Goal: Book appointment/travel/reservation

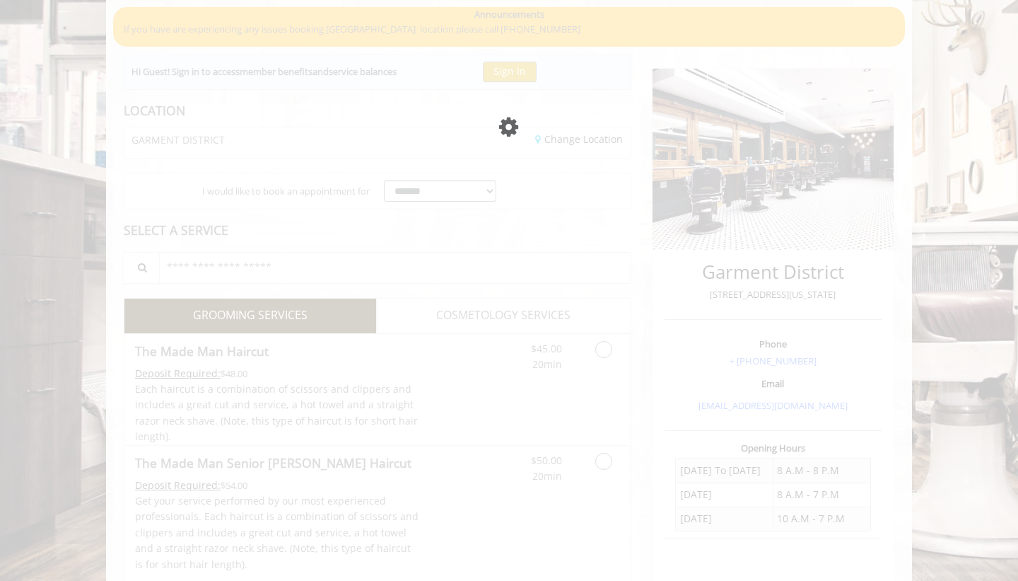
scroll to position [88, 0]
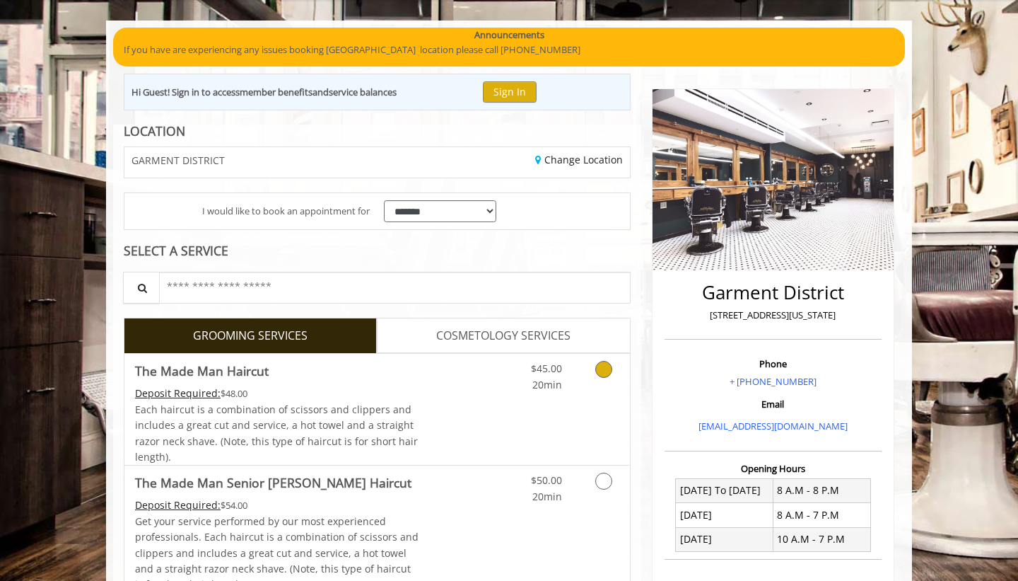
click at [600, 367] on icon "Grooming services" at bounding box center [604, 369] width 17 height 17
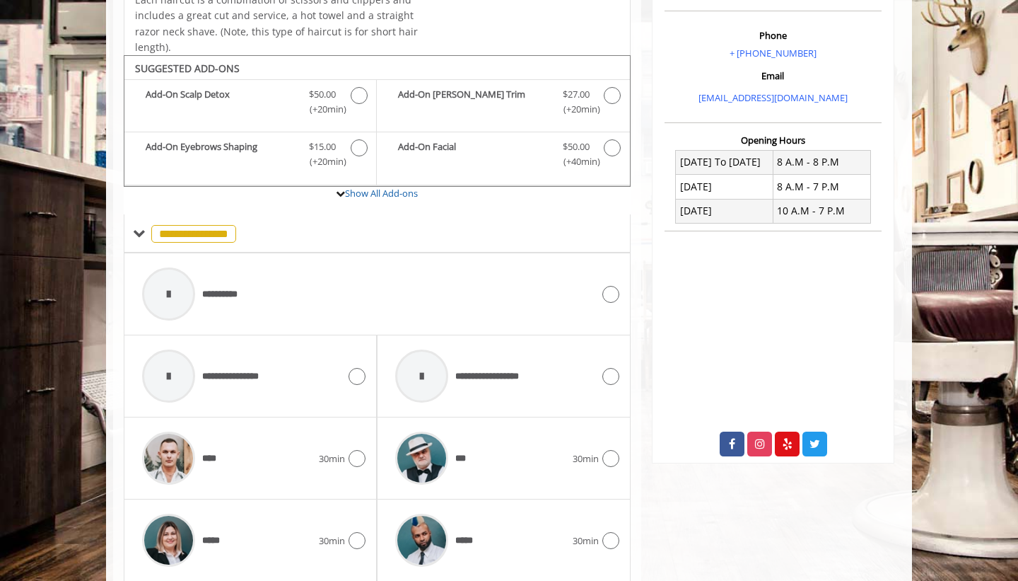
scroll to position [468, 0]
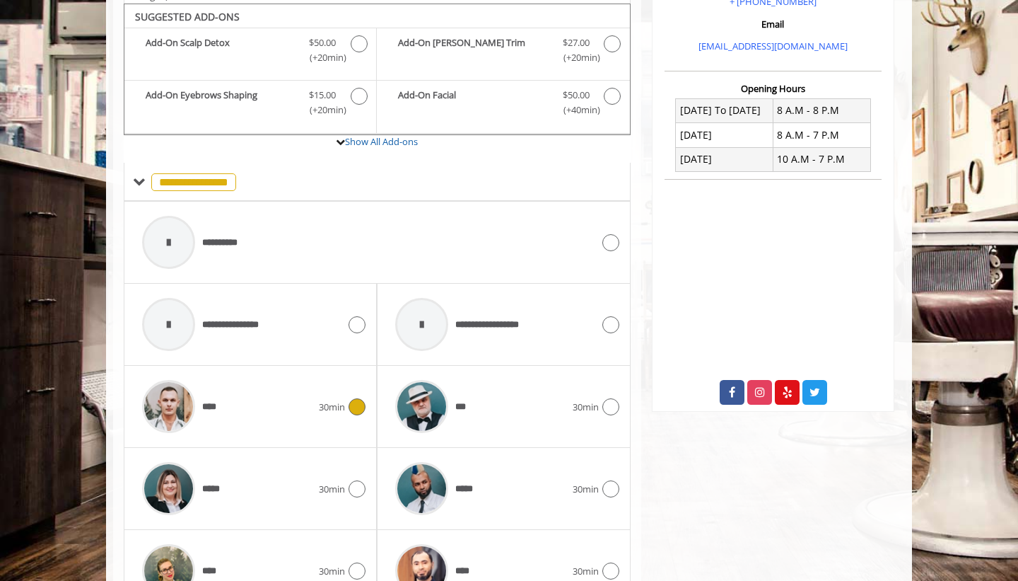
click at [362, 410] on div "**** 30min" at bounding box center [250, 406] width 231 height 67
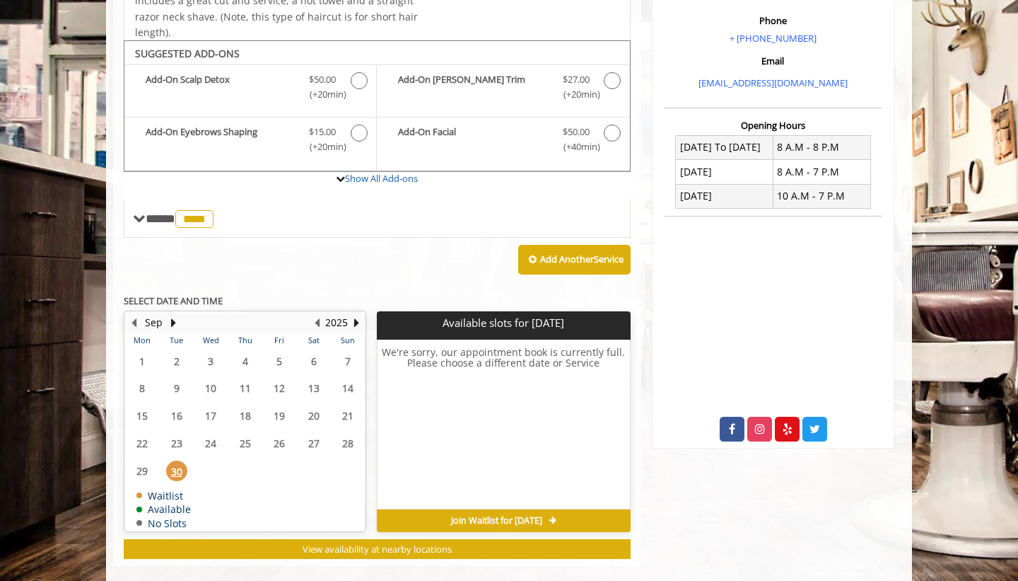
scroll to position [444, 0]
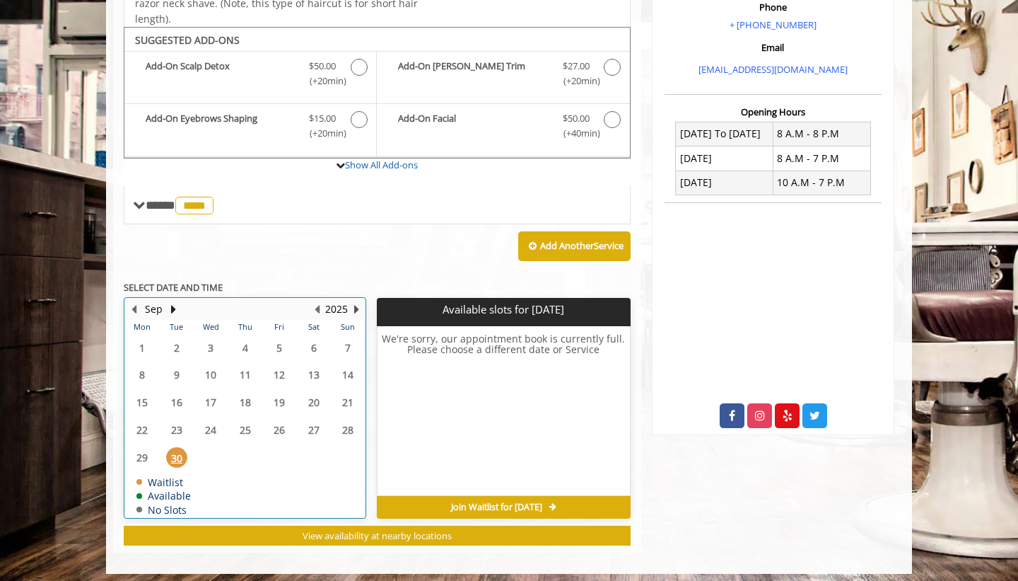
click at [354, 301] on button "Next Year" at bounding box center [356, 309] width 11 height 16
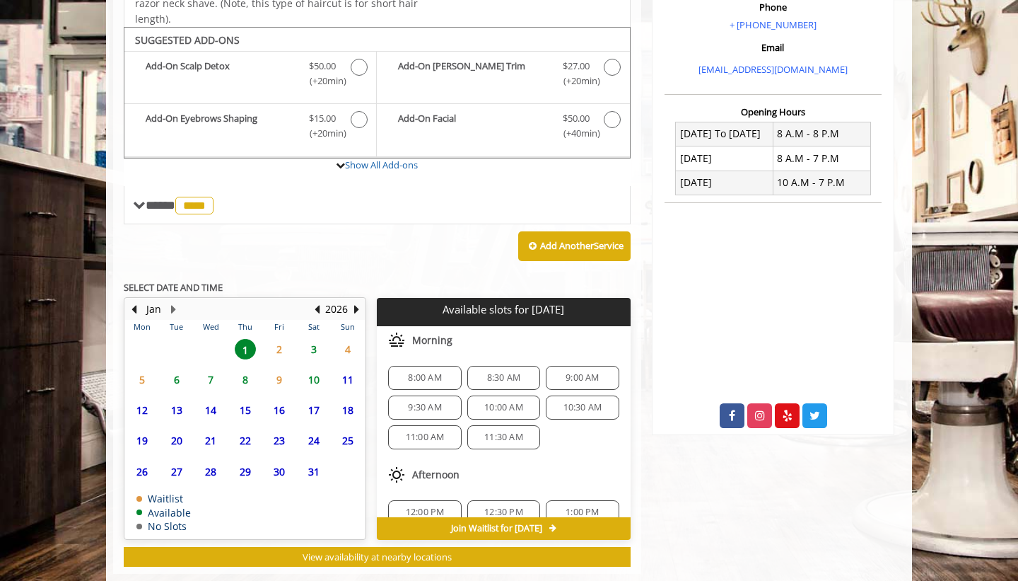
click at [245, 343] on span "1" at bounding box center [245, 349] width 21 height 21
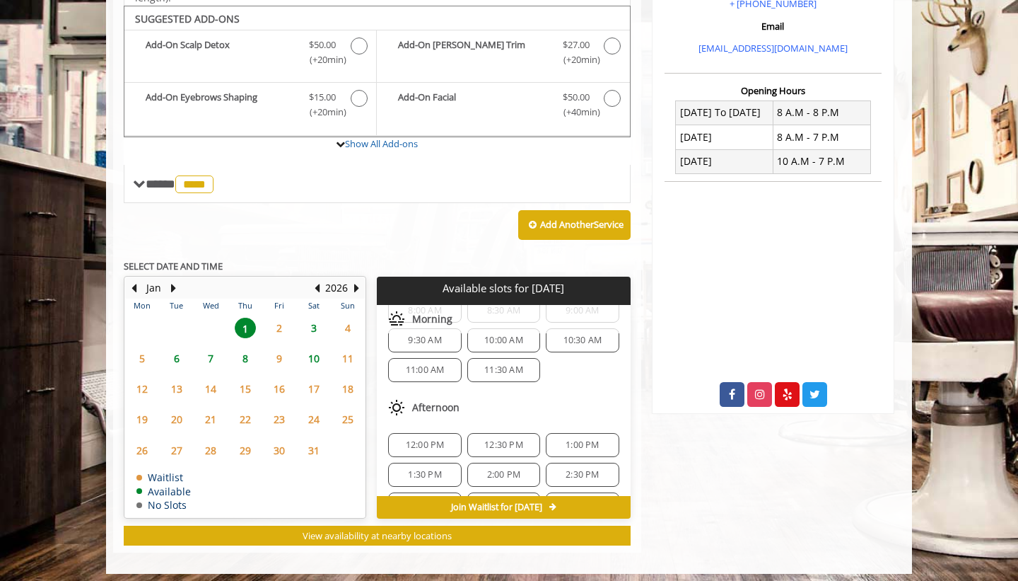
scroll to position [45, 0]
click at [434, 365] on span "11:00 AM" at bounding box center [425, 370] width 39 height 11
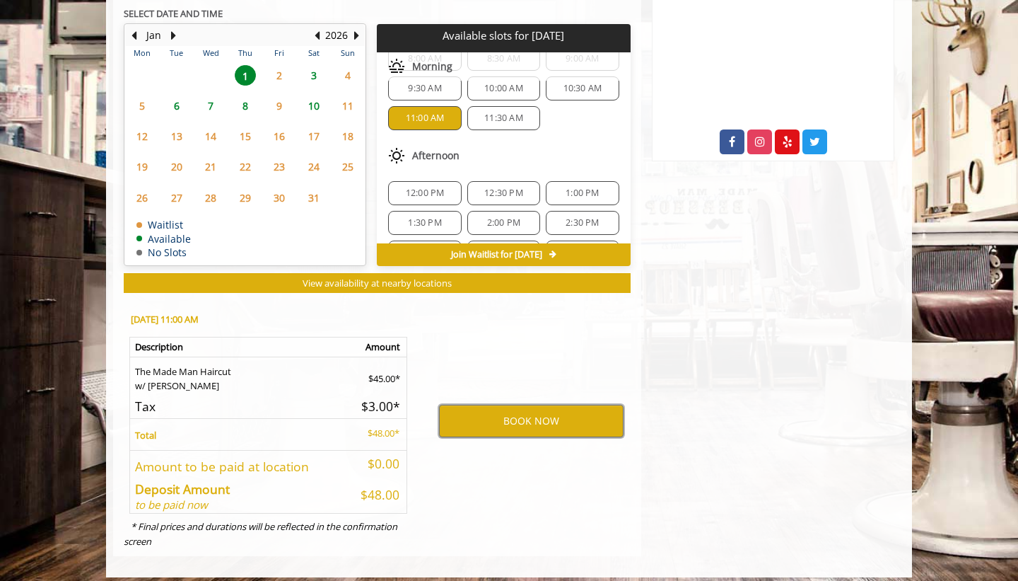
scroll to position [717, 0]
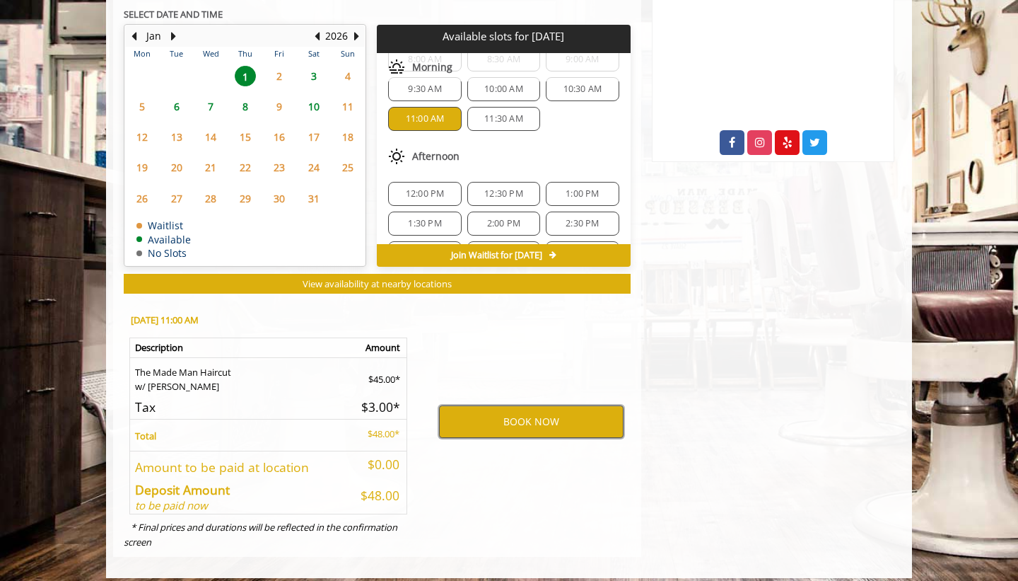
click at [515, 425] on button "BOOK NOW" at bounding box center [531, 421] width 185 height 33
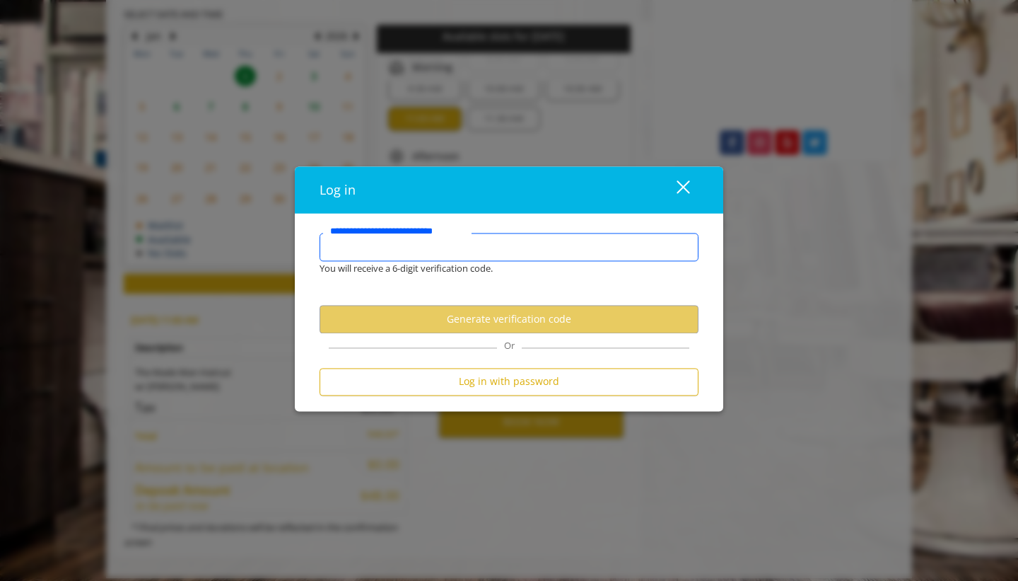
click at [431, 252] on input "**********" at bounding box center [509, 247] width 379 height 28
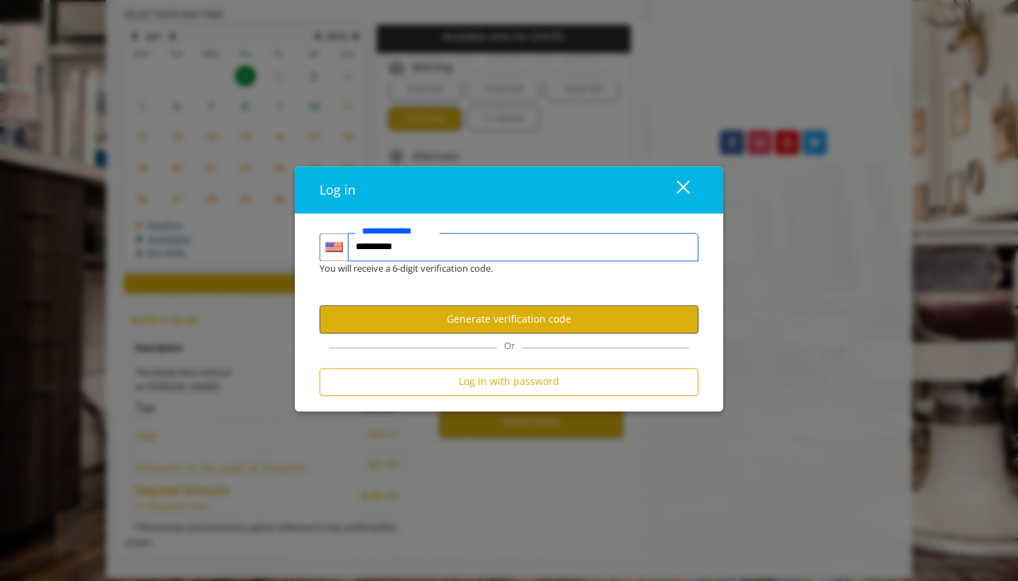
type input "**********"
click at [472, 320] on button "Generate verification code" at bounding box center [509, 320] width 379 height 28
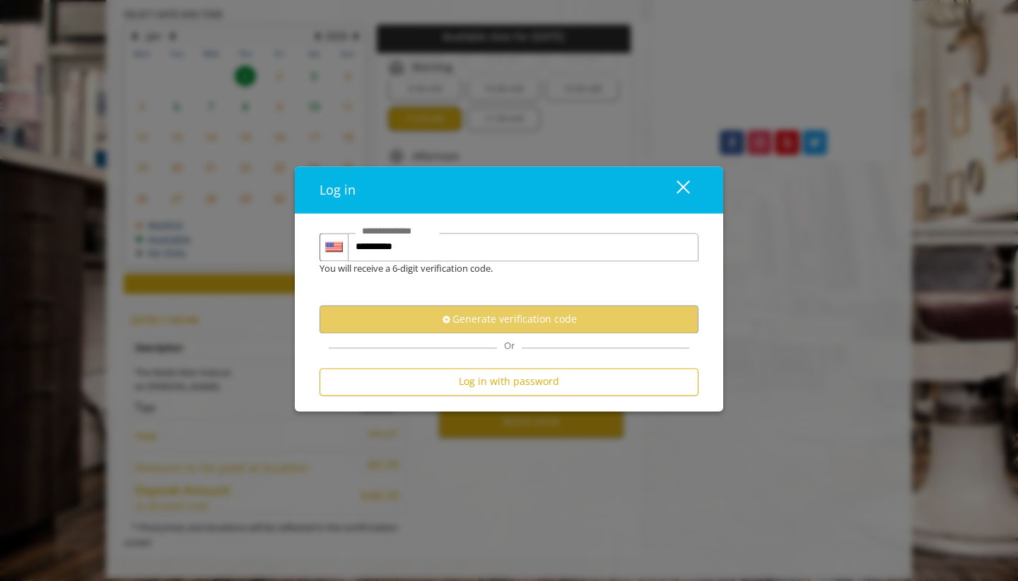
scroll to position [0, 0]
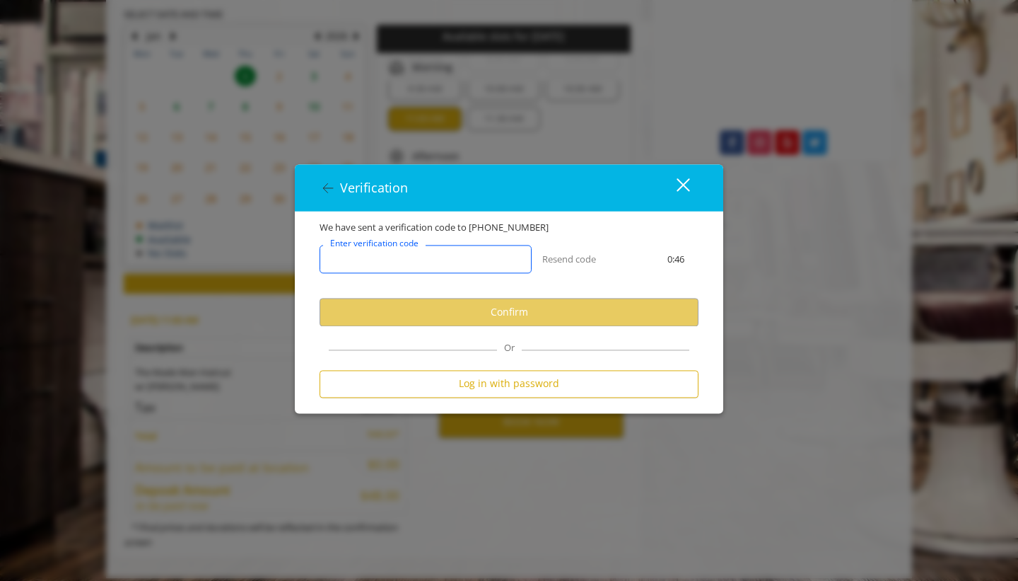
click at [453, 248] on input "Enter verification code" at bounding box center [426, 259] width 212 height 28
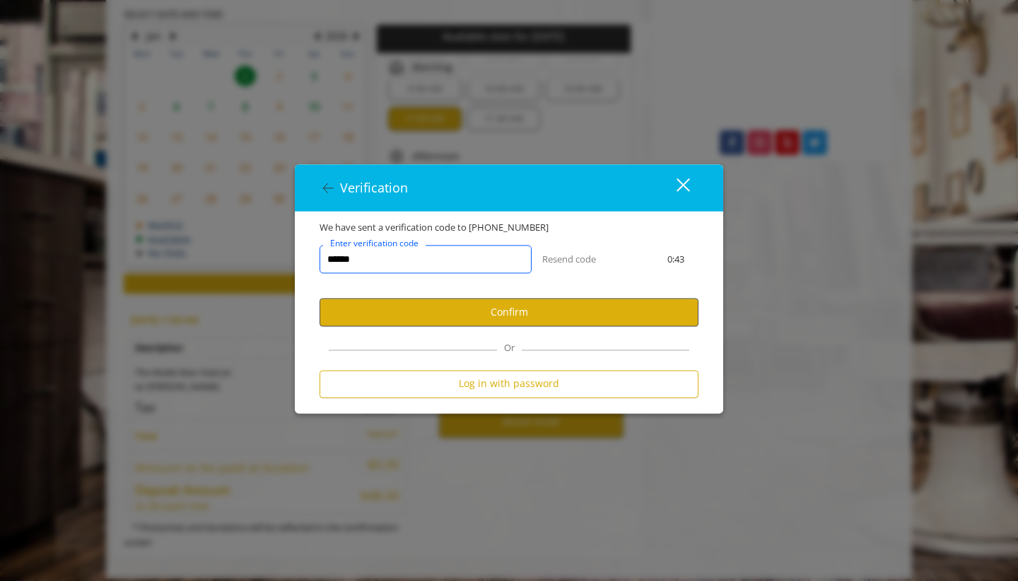
type input "******"
click at [436, 320] on button "Confirm" at bounding box center [509, 312] width 379 height 28
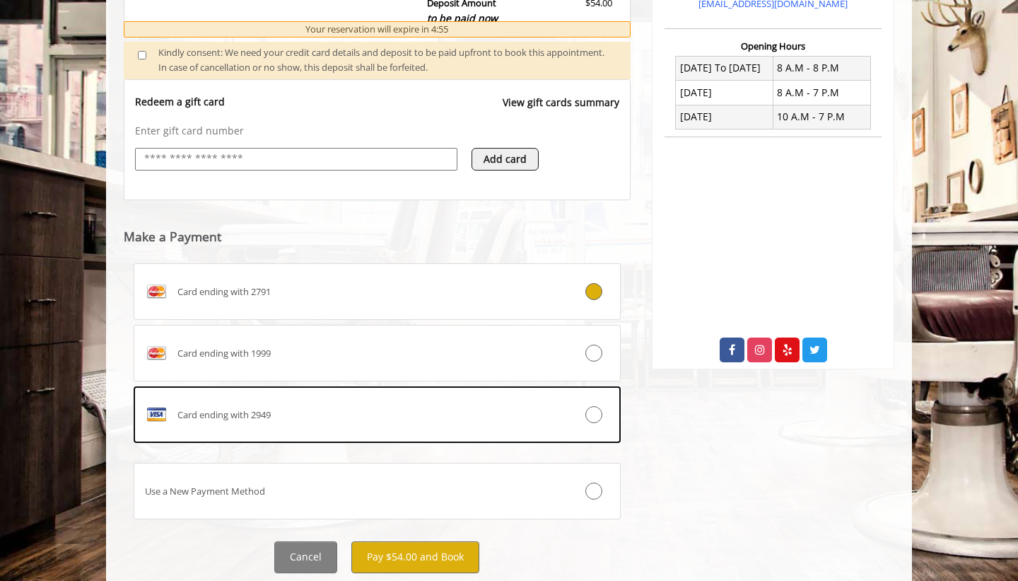
scroll to position [516, 0]
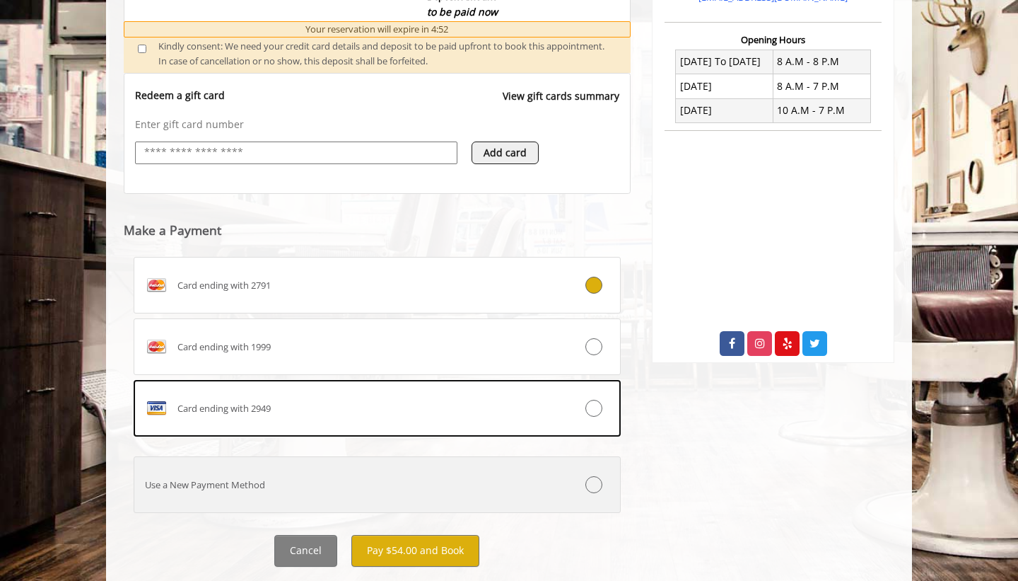
click at [528, 482] on div "Use a New Payment Method" at bounding box center [336, 484] width 405 height 15
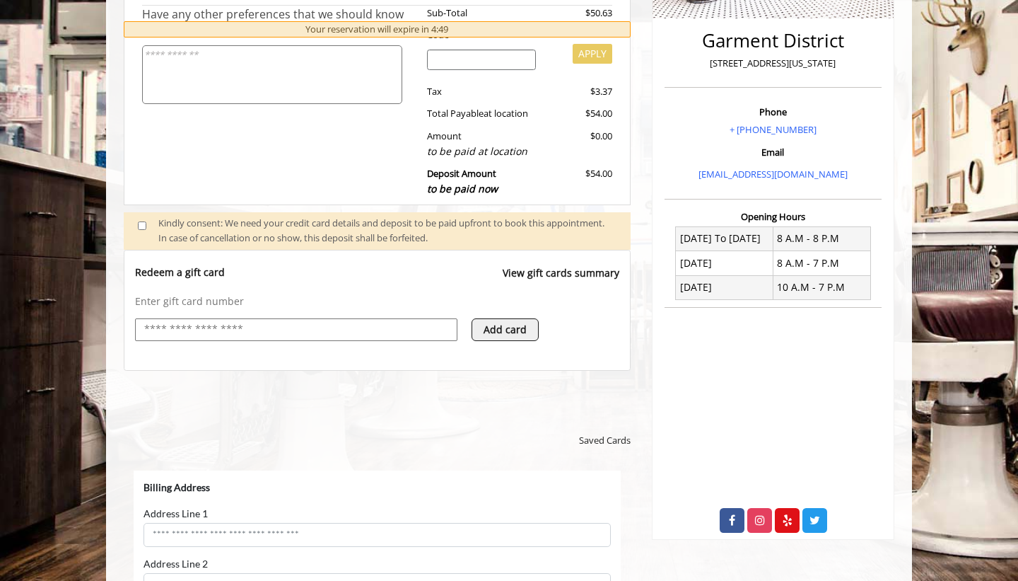
scroll to position [0, 0]
select select "***"
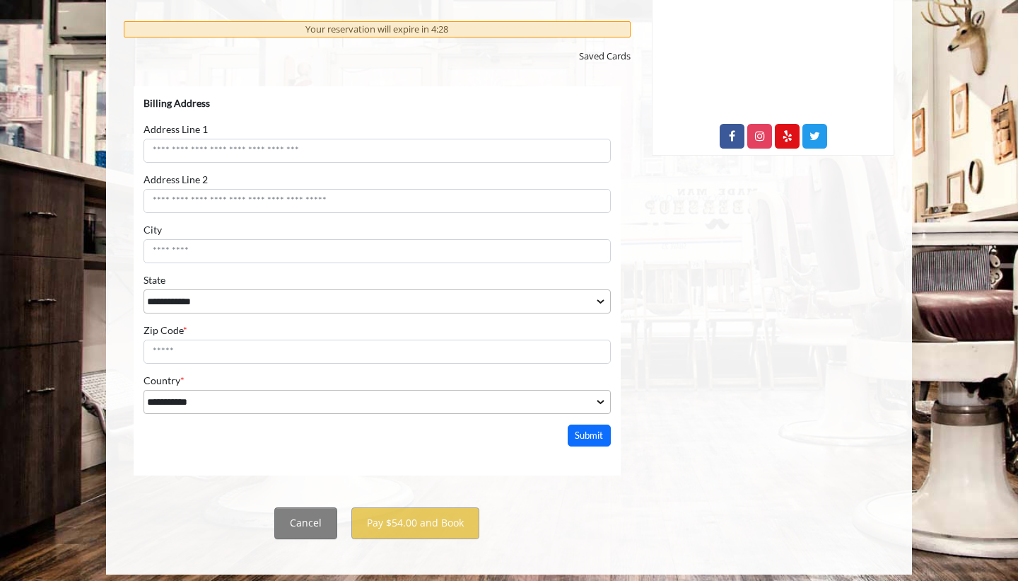
scroll to position [722, 0]
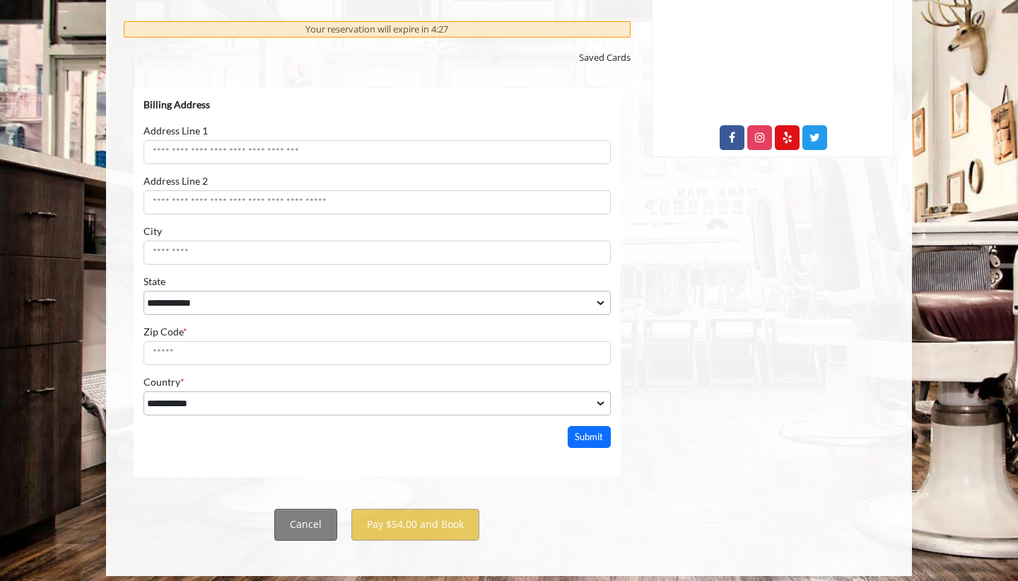
click at [303, 516] on button "Cancel" at bounding box center [305, 525] width 63 height 32
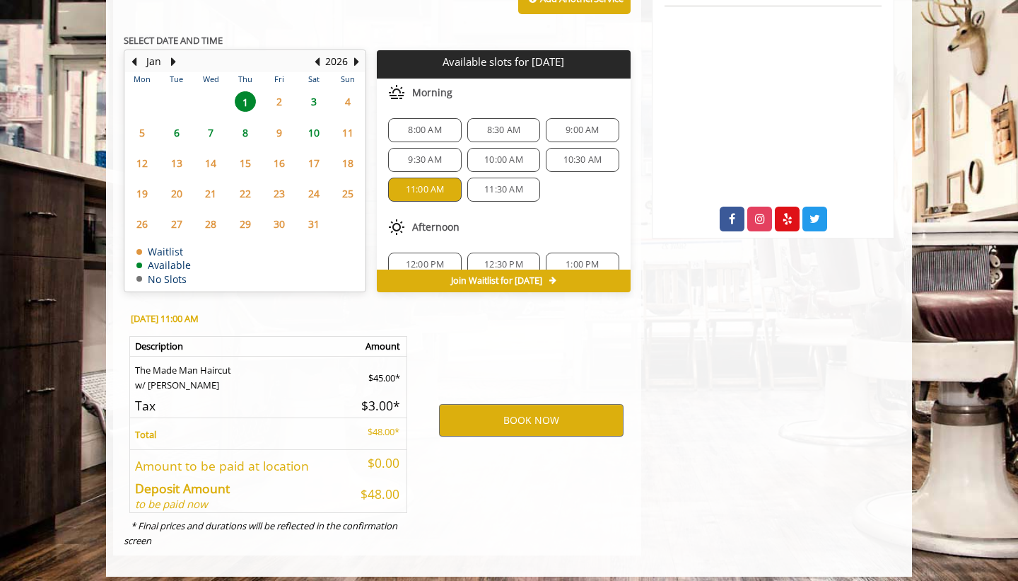
scroll to position [640, 0]
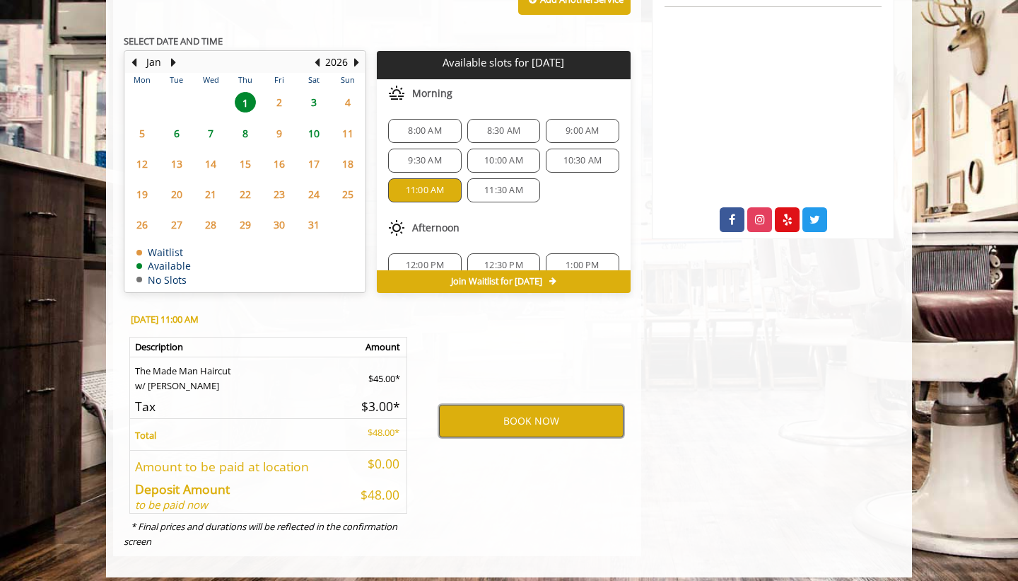
click at [494, 421] on button "BOOK NOW" at bounding box center [531, 421] width 185 height 33
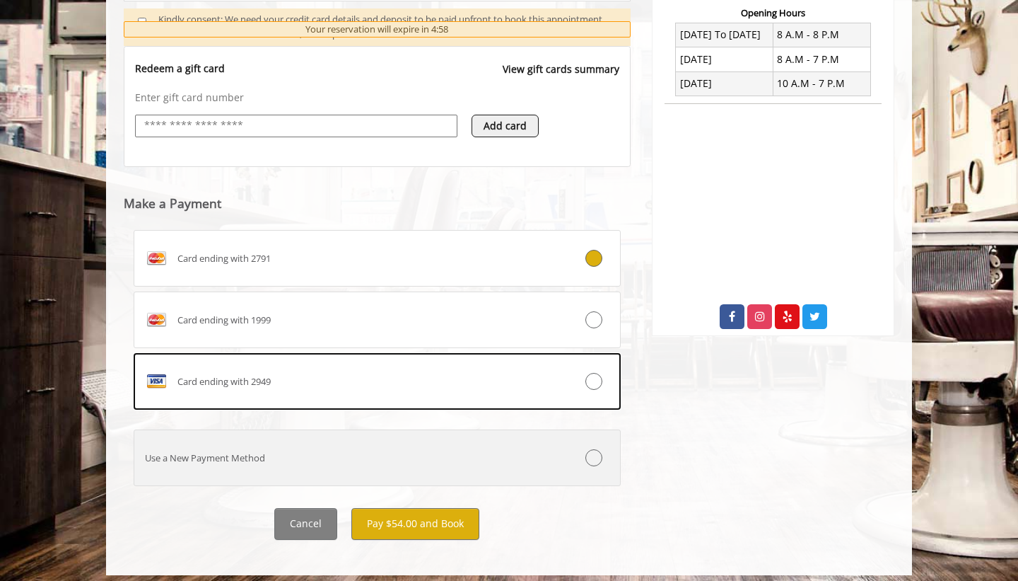
scroll to position [542, 0]
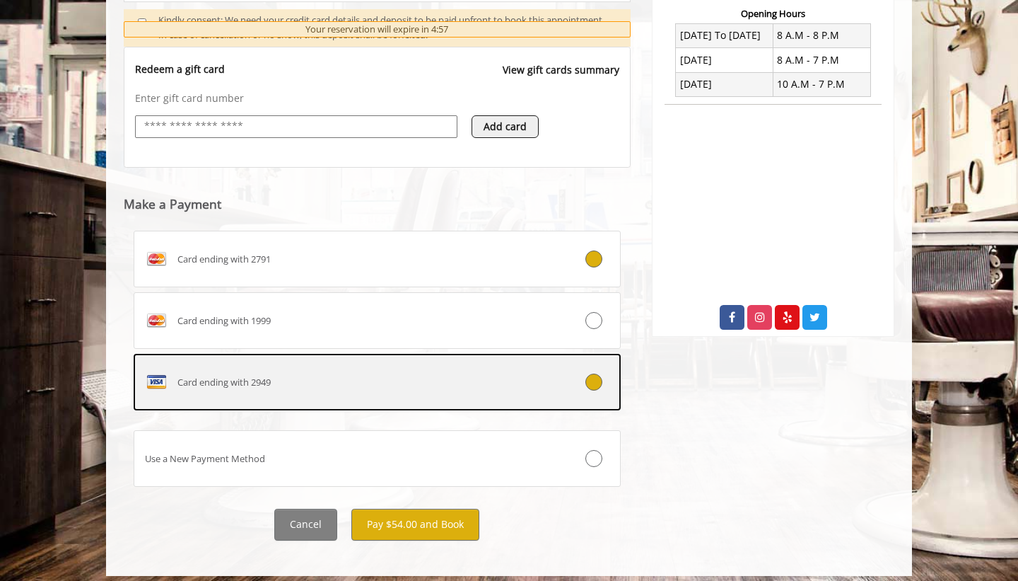
click at [348, 373] on div "Card ending with 2949" at bounding box center [336, 382] width 405 height 23
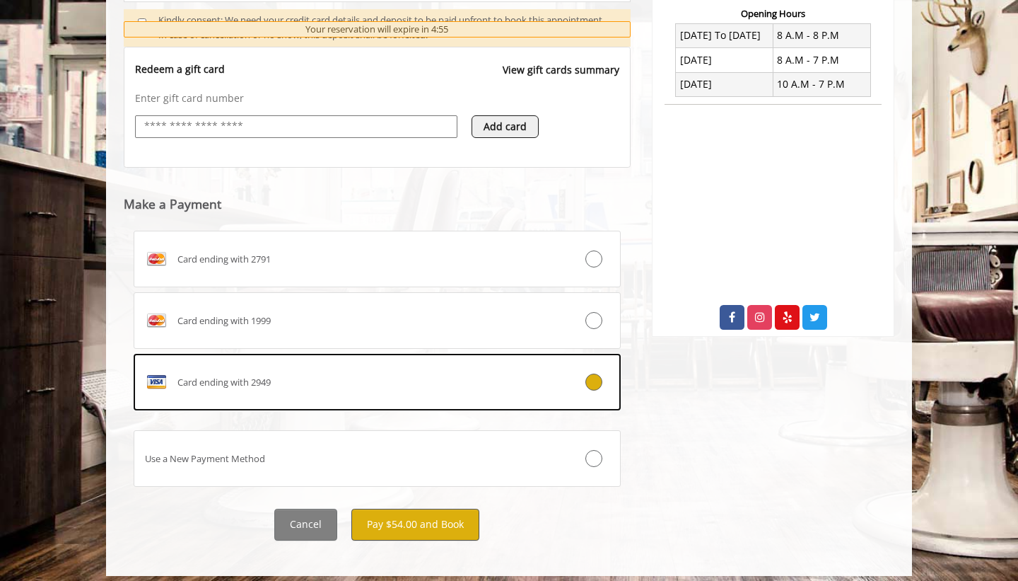
click at [393, 528] on button "Pay $54.00 and Book" at bounding box center [416, 525] width 128 height 32
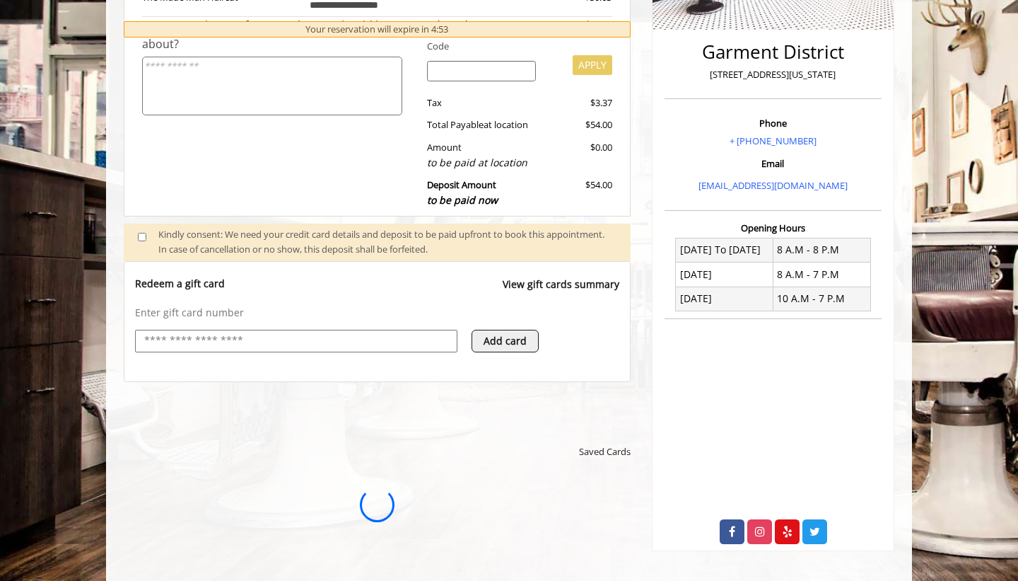
scroll to position [0, 0]
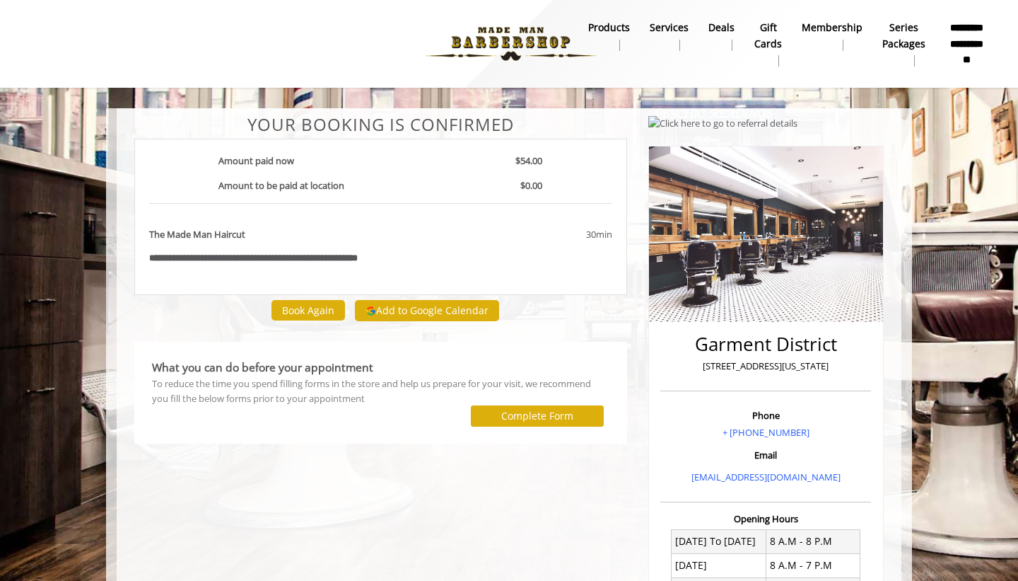
click at [460, 306] on button "Add to Google Calendar" at bounding box center [427, 310] width 144 height 21
